Goal: Information Seeking & Learning: Learn about a topic

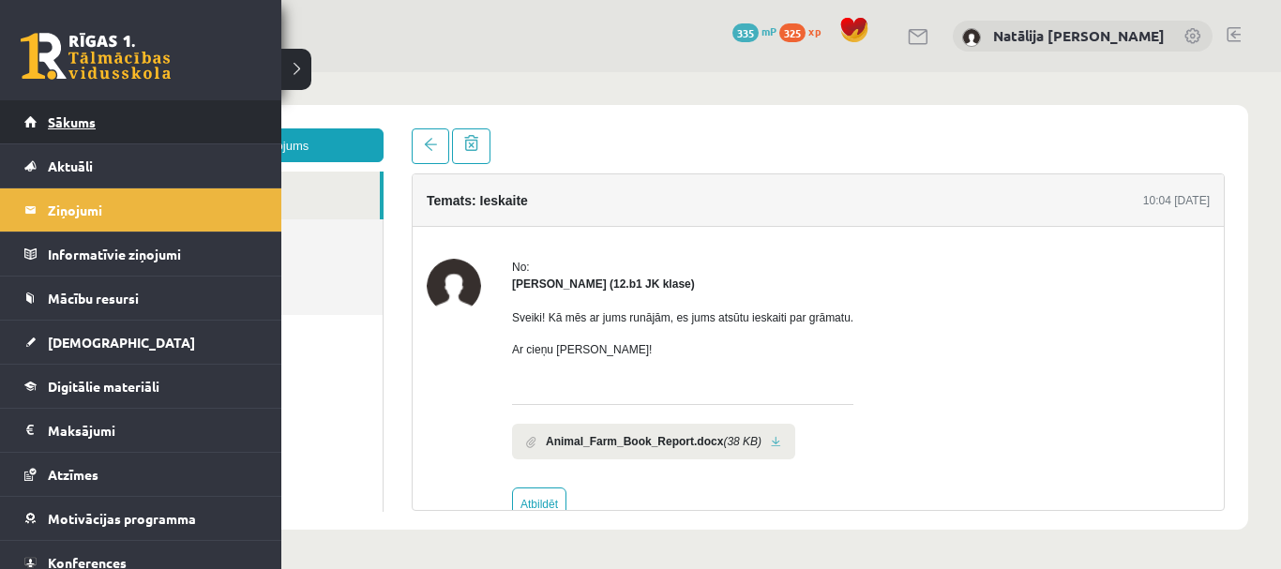
scroll to position [43, 0]
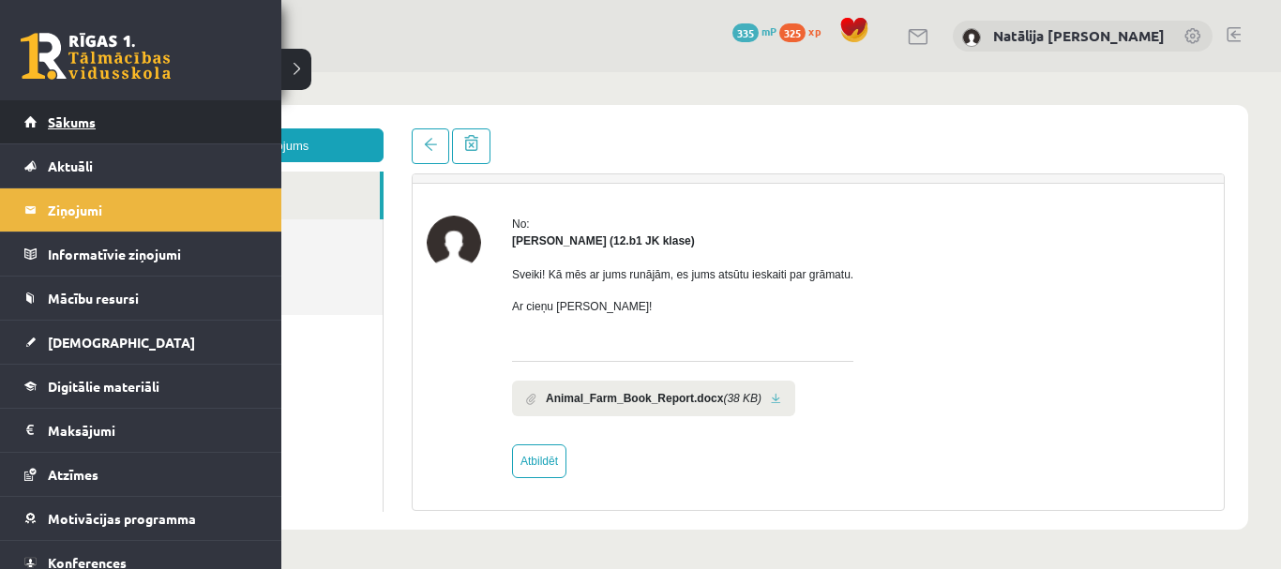
click at [42, 129] on link "Sākums" at bounding box center [141, 121] width 234 height 43
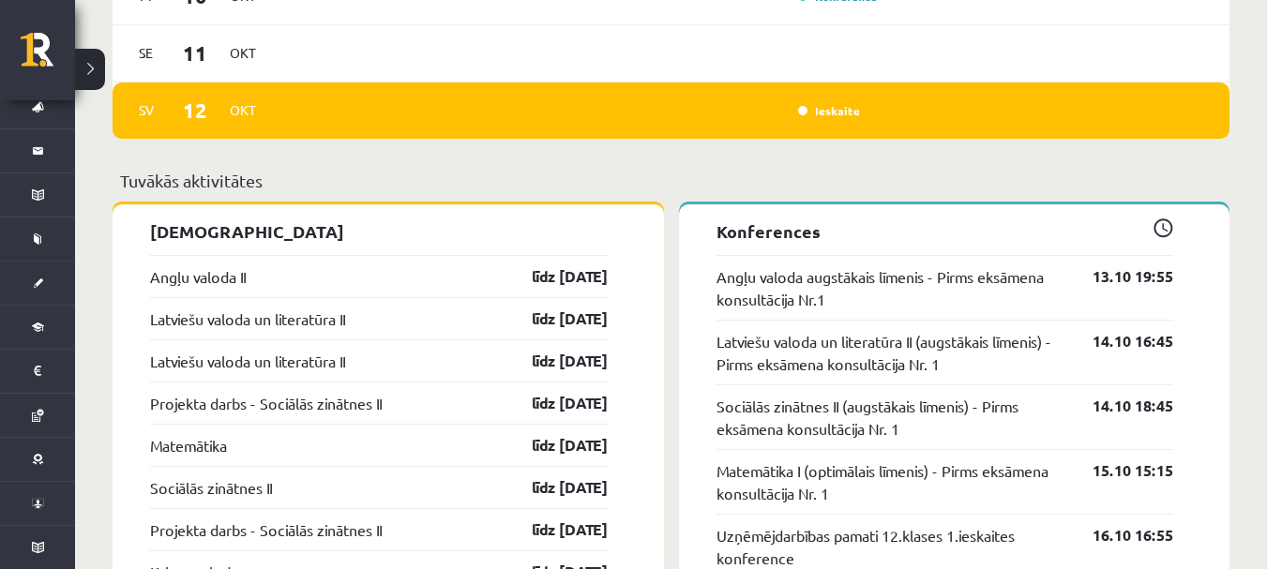
scroll to position [1409, 0]
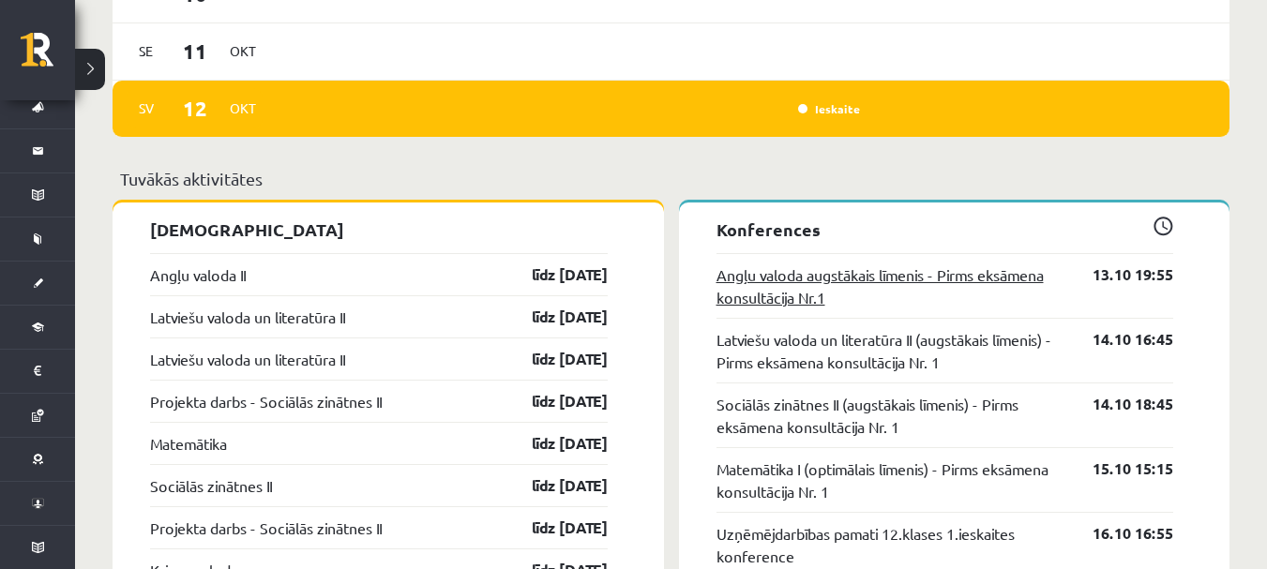
click at [851, 274] on link "Angļu valoda augstākais līmenis - Pirms eksāmena konsultācija Nr.1" at bounding box center [890, 286] width 349 height 45
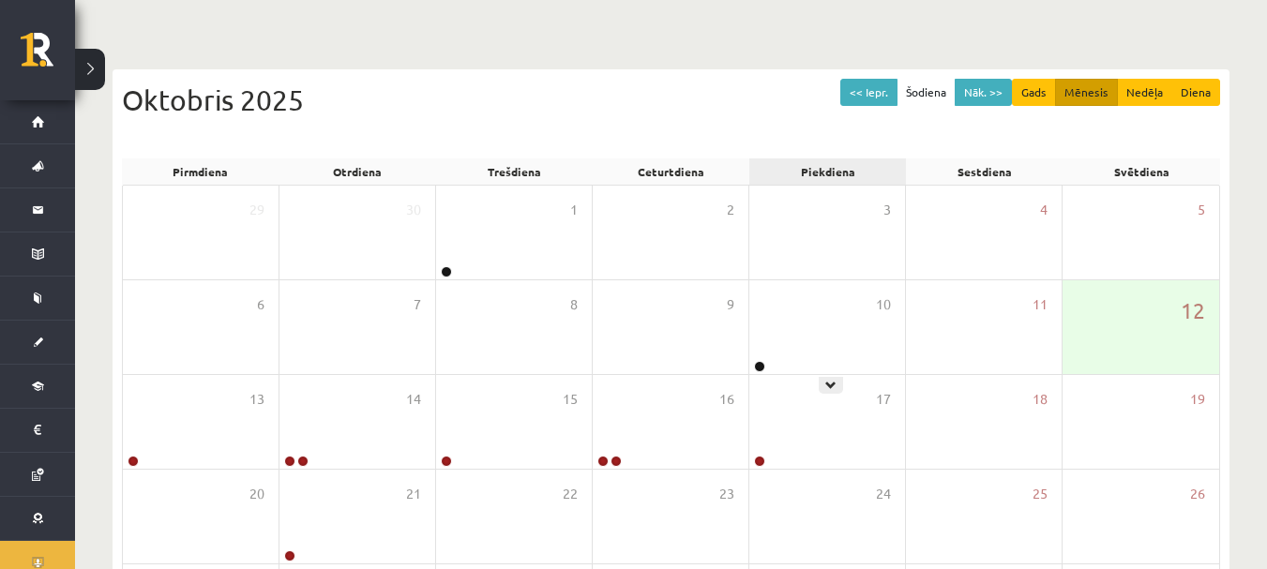
scroll to position [157, 0]
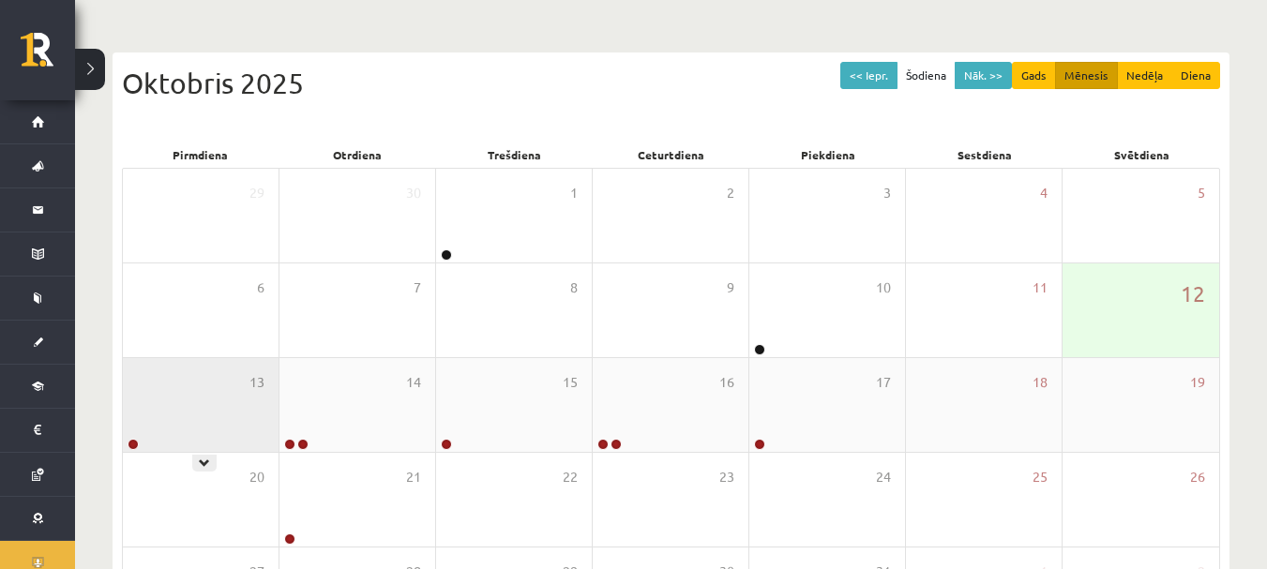
click at [154, 434] on div "13" at bounding box center [201, 405] width 156 height 94
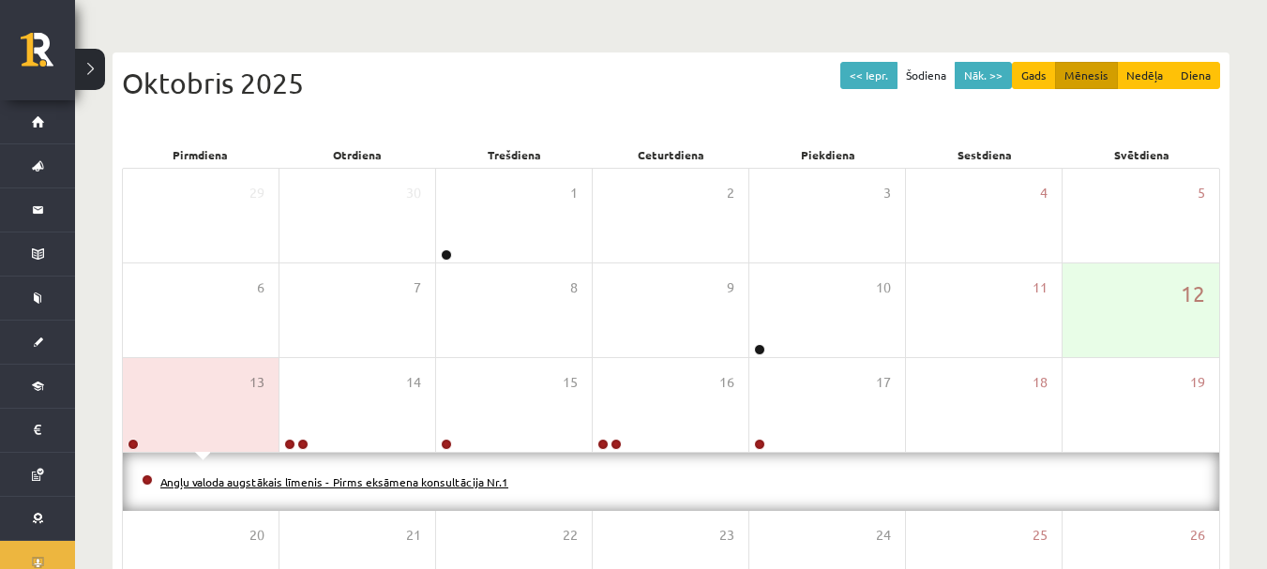
click at [324, 475] on link "Angļu valoda augstākais līmenis - Pirms eksāmena konsultācija Nr.1" at bounding box center [334, 482] width 348 height 15
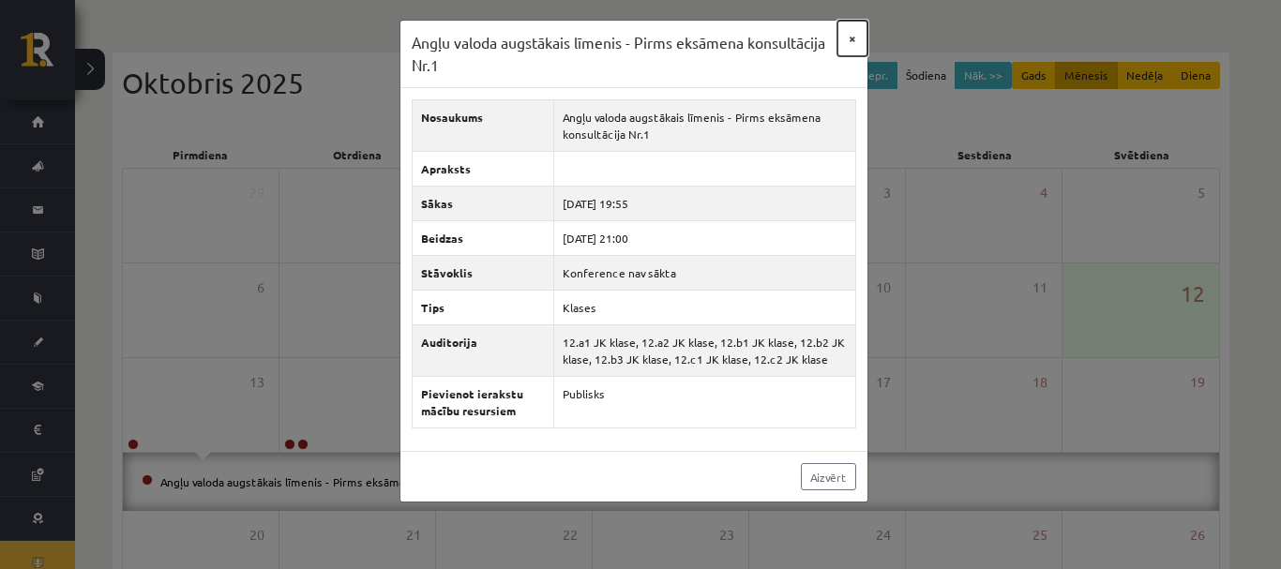
click at [859, 38] on button "×" at bounding box center [852, 39] width 30 height 36
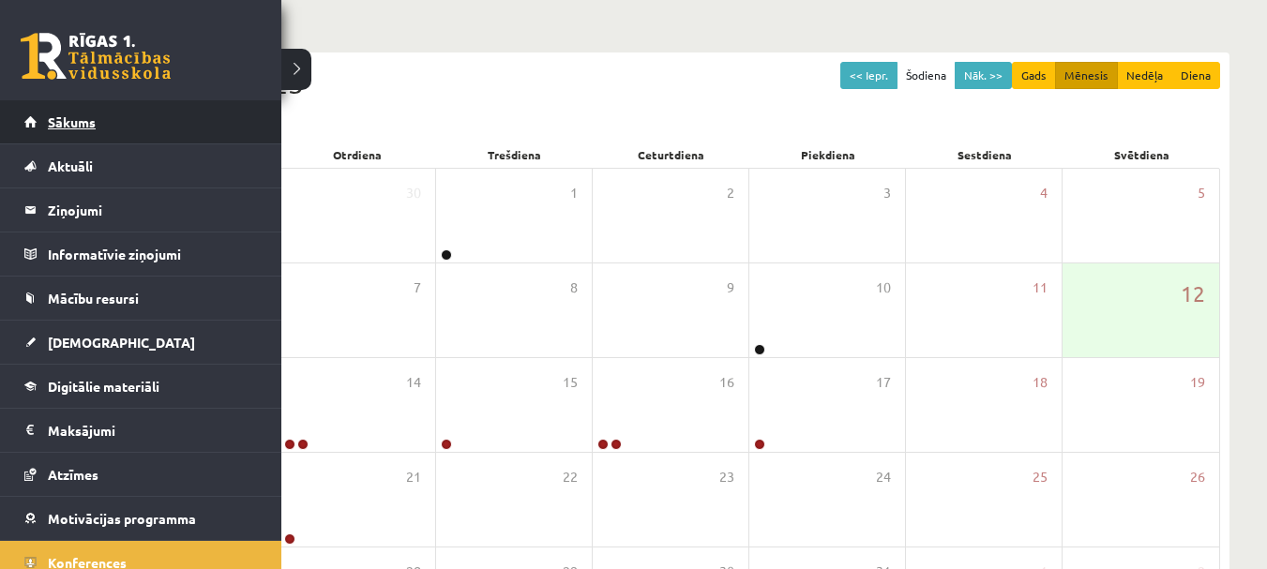
click at [65, 120] on span "Sākums" at bounding box center [72, 121] width 48 height 17
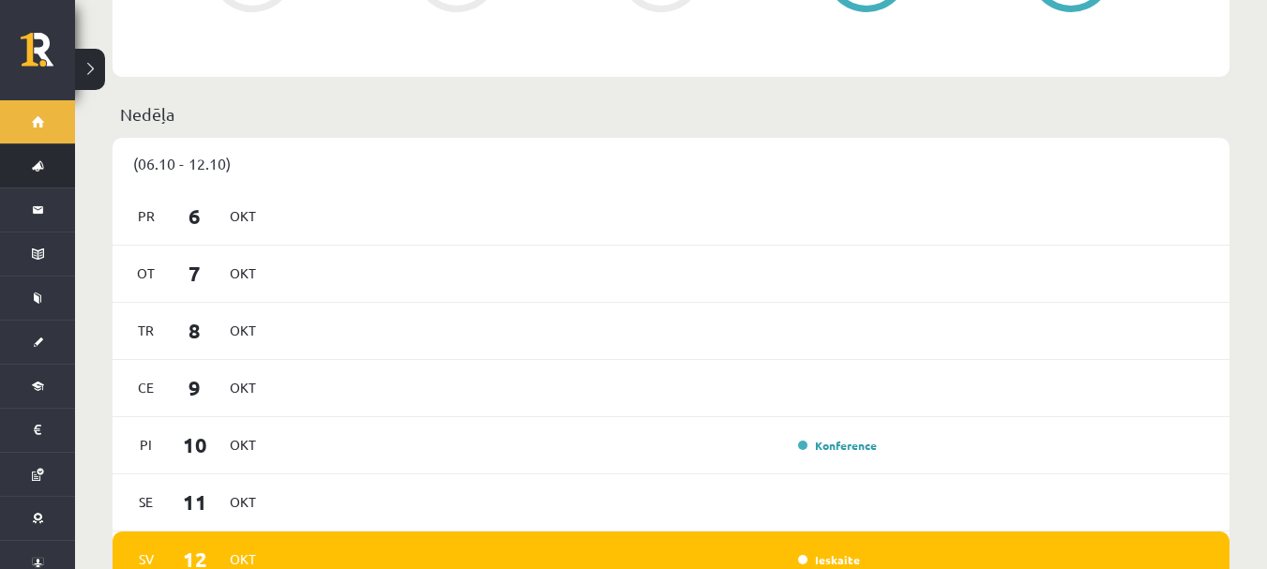
scroll to position [954, 0]
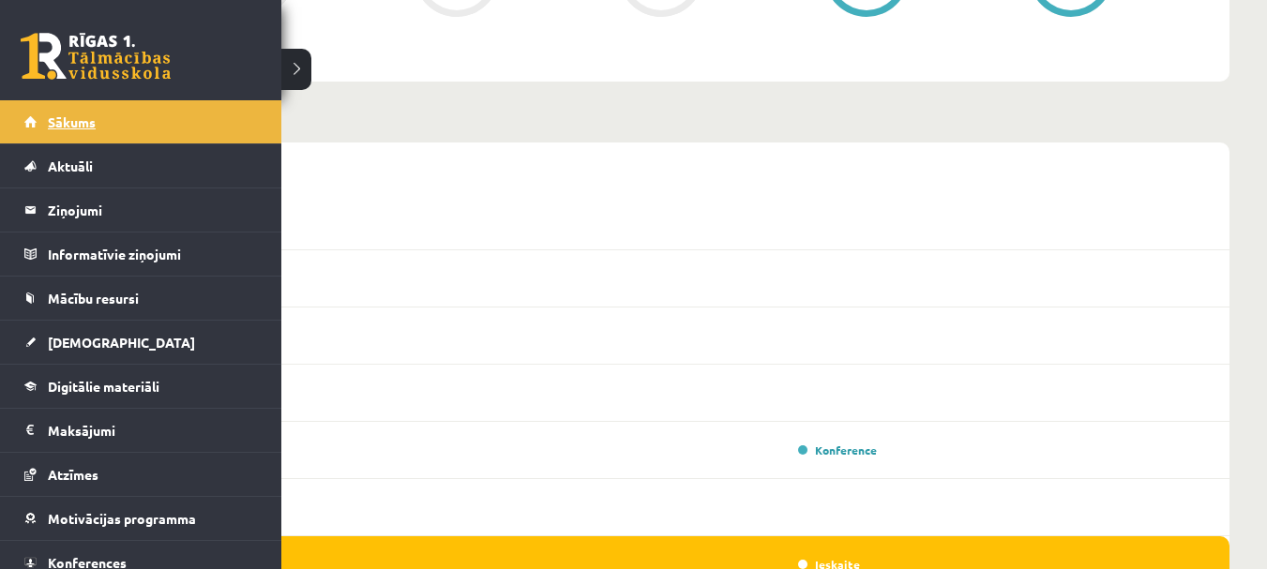
click at [55, 122] on span "Sākums" at bounding box center [72, 121] width 48 height 17
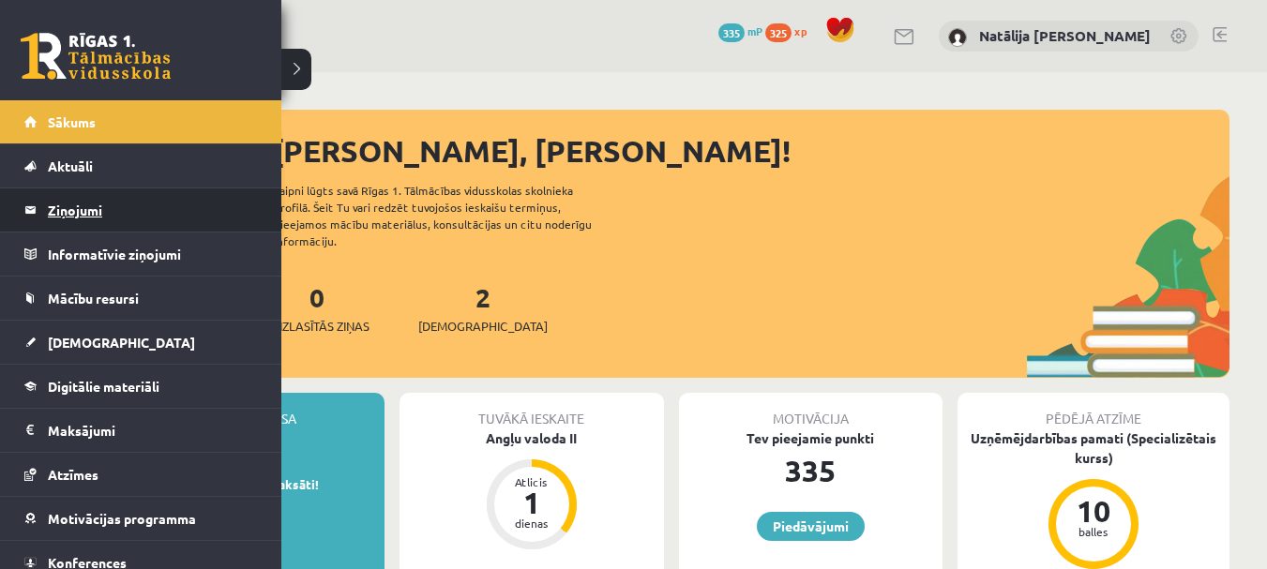
click at [109, 221] on legend "Ziņojumi 0" at bounding box center [153, 209] width 210 height 43
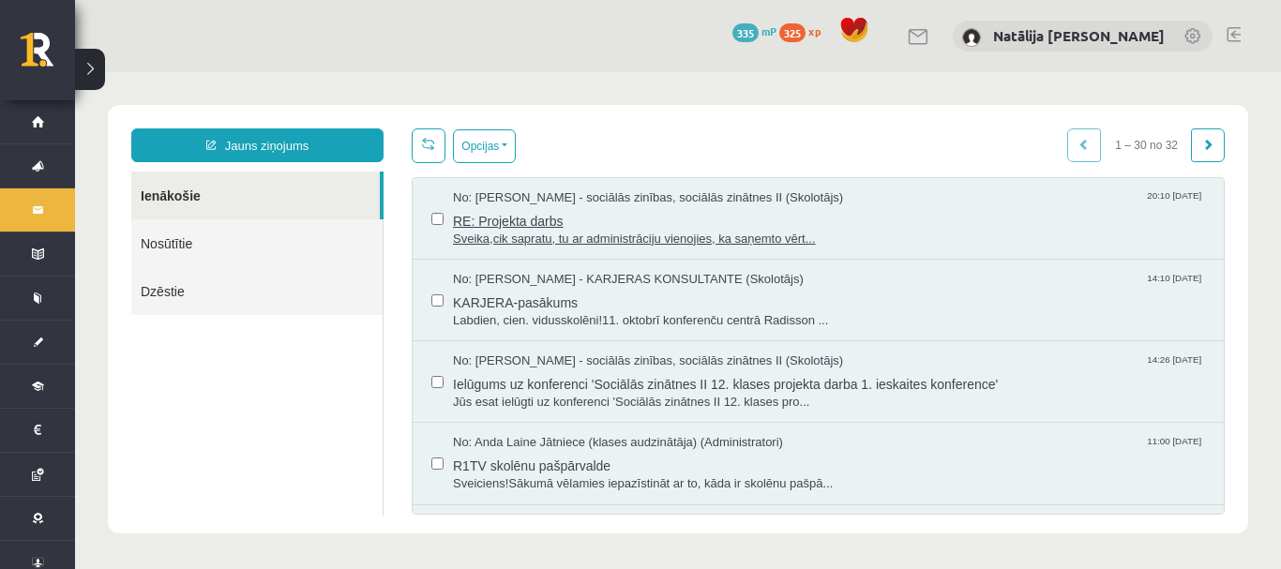
click at [580, 223] on span "RE: Projekta darbs" at bounding box center [829, 218] width 752 height 23
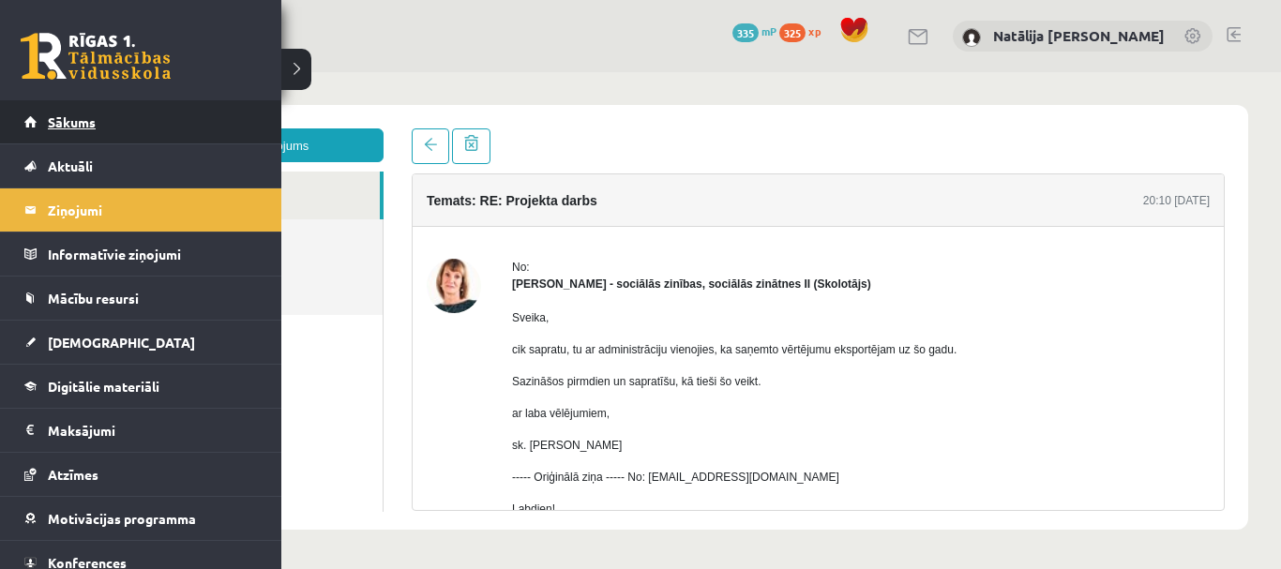
click at [40, 136] on link "Sākums" at bounding box center [141, 121] width 234 height 43
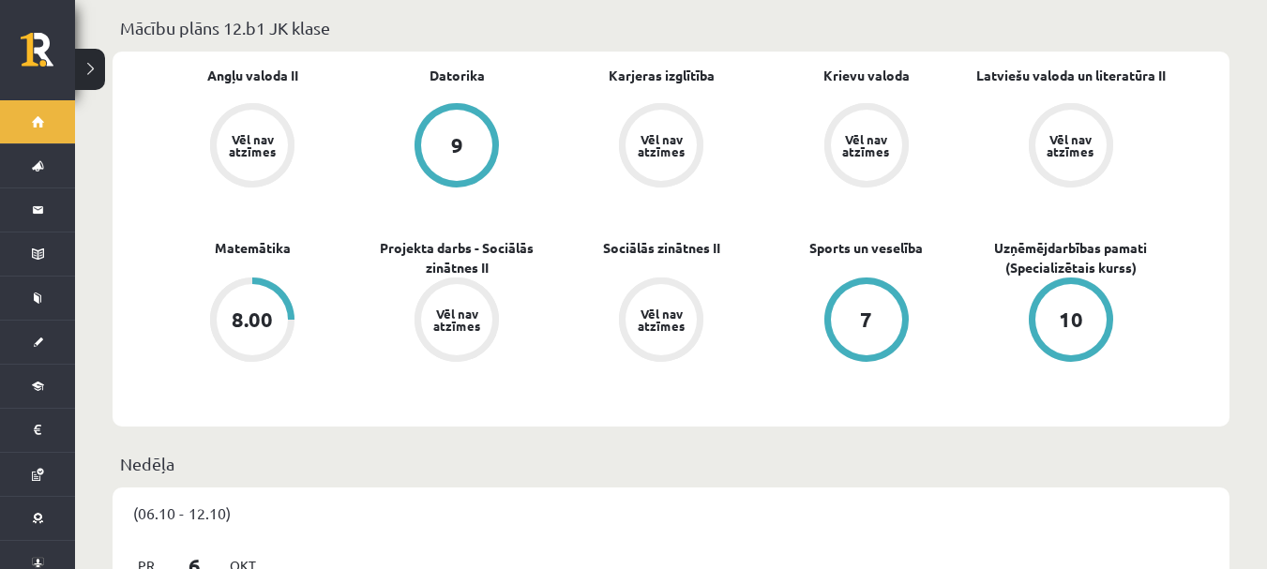
scroll to position [610, 0]
